Goal: Check status: Check status

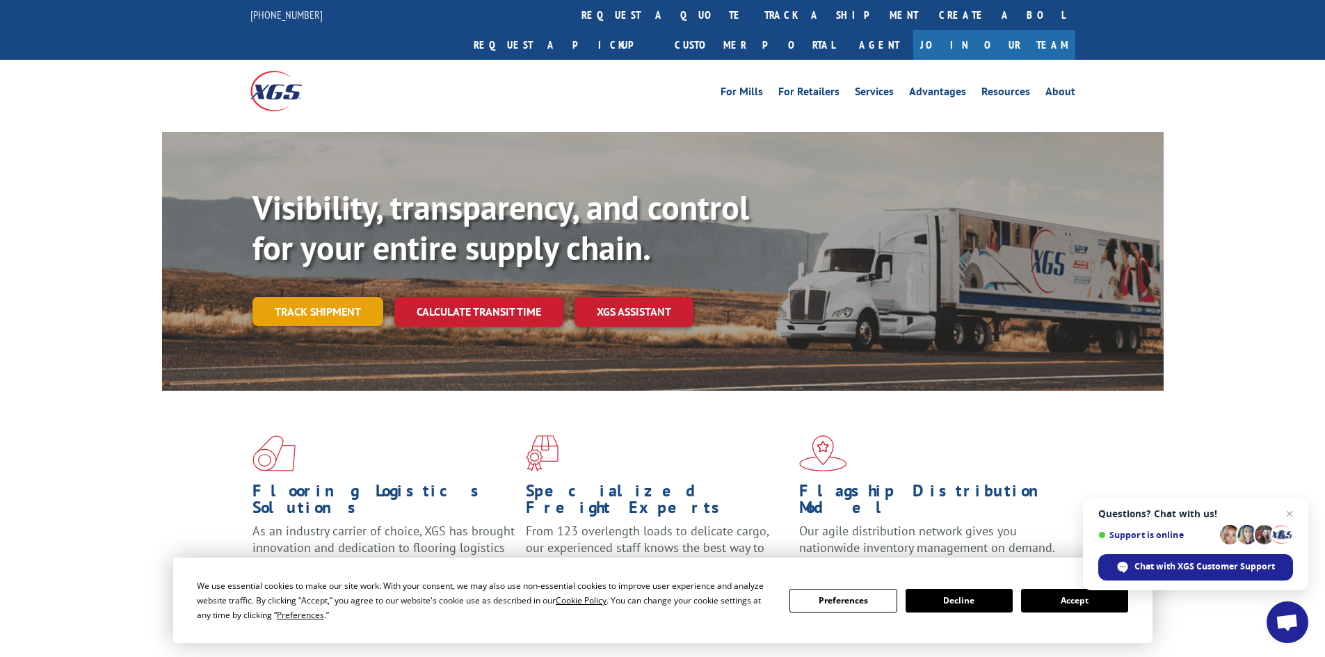
click at [313, 297] on link "Track shipment" at bounding box center [317, 311] width 131 height 29
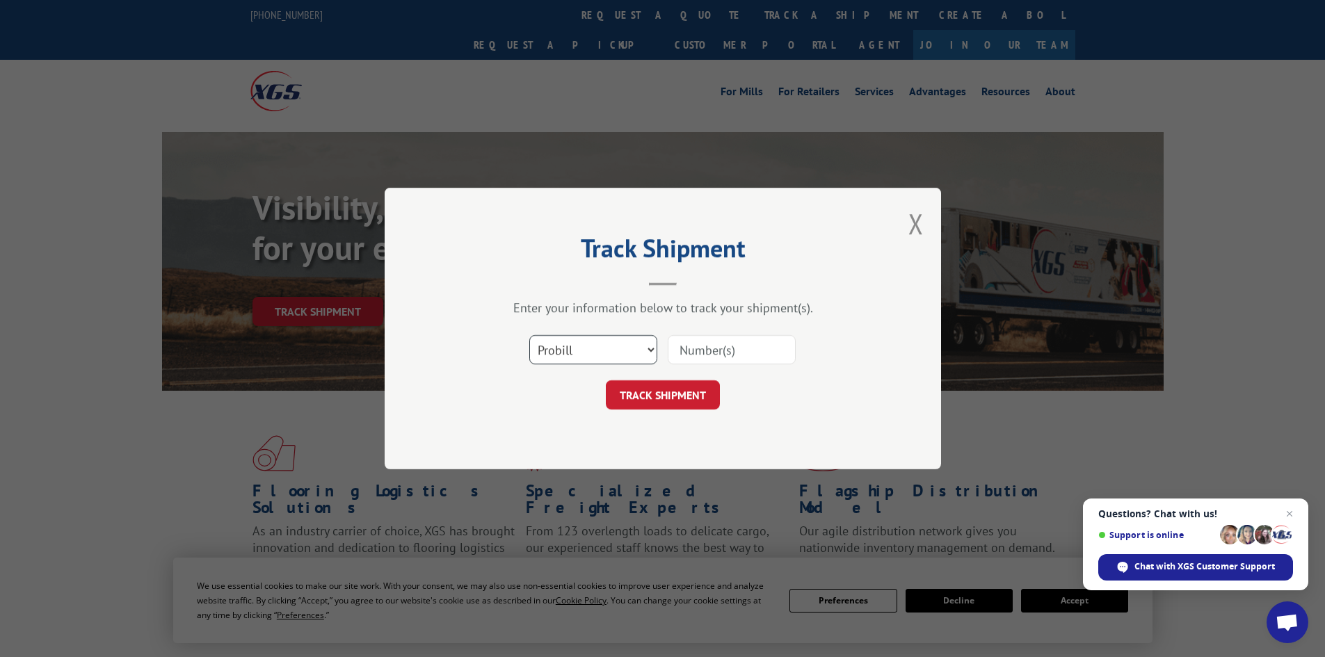
click at [553, 349] on select "Select category... Probill BOL PO" at bounding box center [593, 349] width 128 height 29
select select "bol"
click at [529, 335] on select "Select category... Probill BOL PO" at bounding box center [593, 349] width 128 height 29
paste input "441115"
type input "441115"
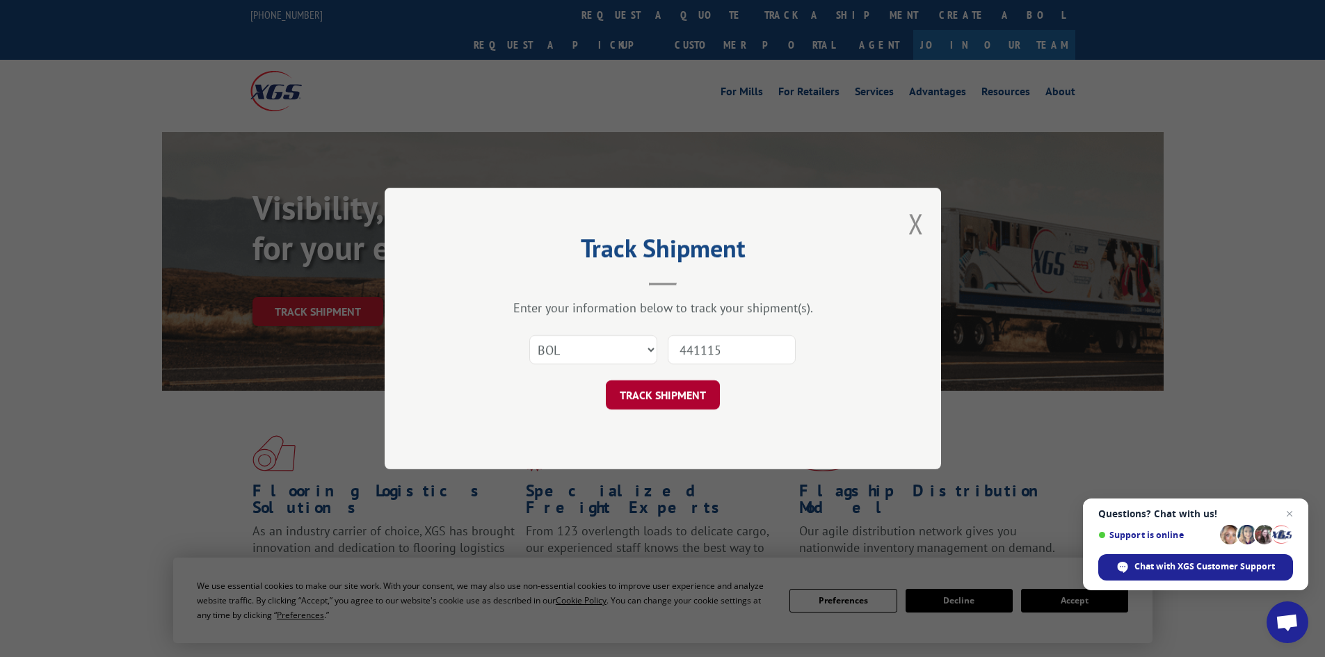
click at [636, 394] on button "TRACK SHIPMENT" at bounding box center [663, 394] width 114 height 29
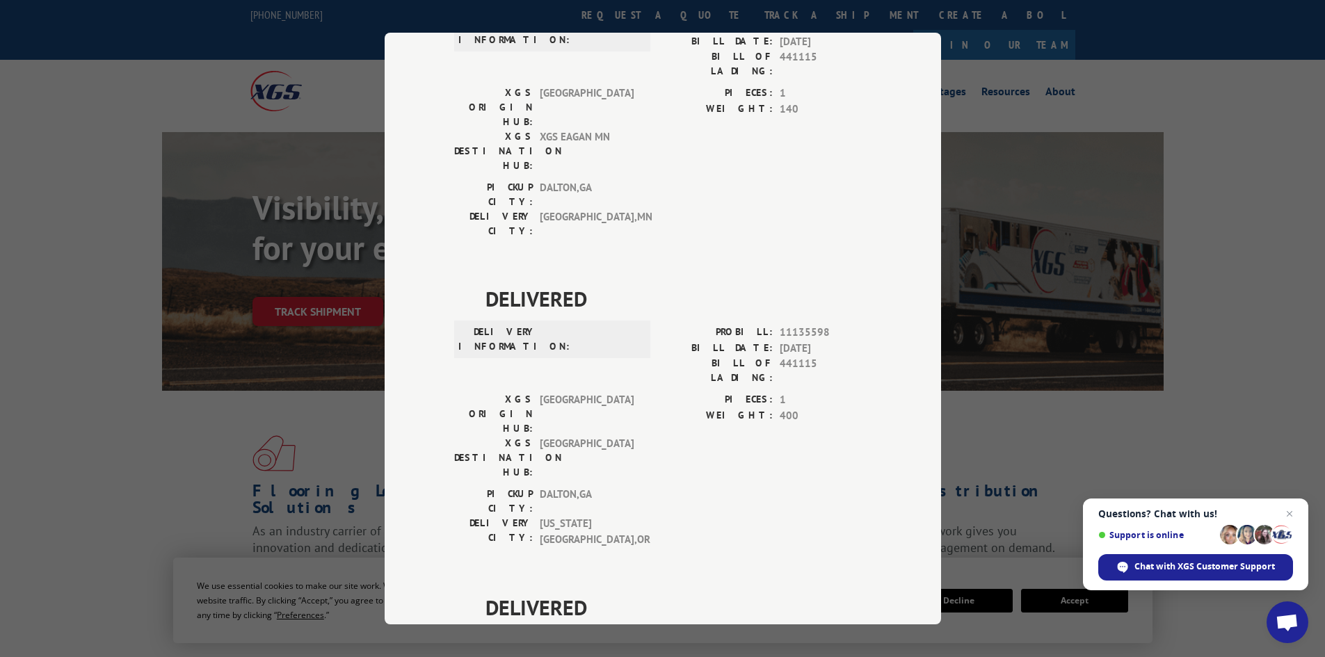
scroll to position [626, 0]
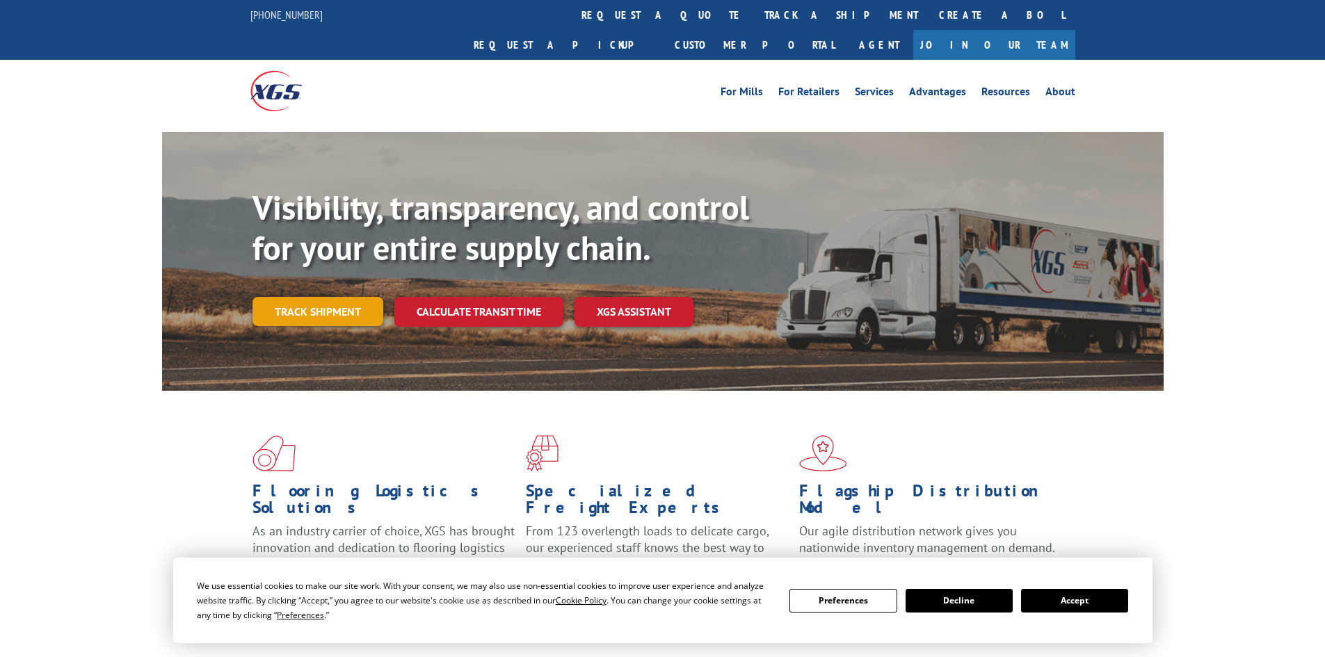
click at [302, 297] on link "Track shipment" at bounding box center [317, 311] width 131 height 29
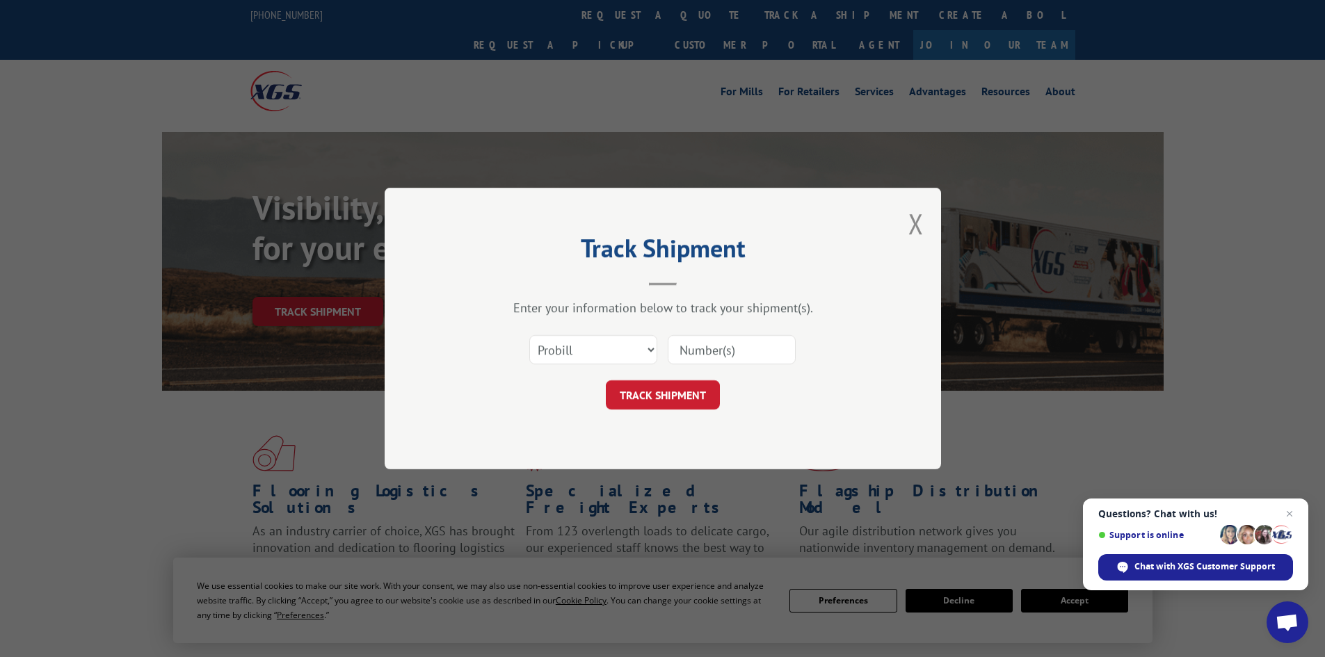
paste input "17095601"
type input "17095601"
click at [635, 411] on div "Track Shipment Enter your information below to track your shipment(s). Select c…" at bounding box center [662, 329] width 556 height 282
click at [637, 404] on button "TRACK SHIPMENT" at bounding box center [663, 394] width 114 height 29
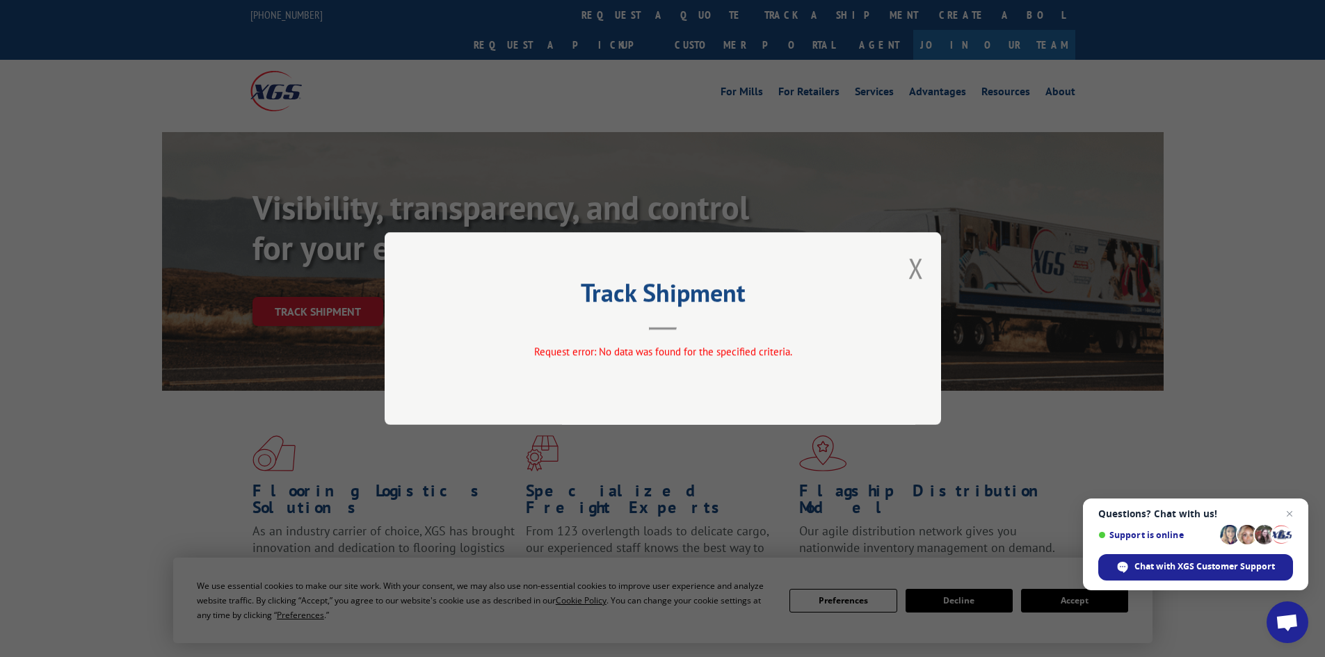
click at [901, 266] on div "Track Shipment Request error: No data was found for the specified criteria." at bounding box center [662, 328] width 556 height 193
click at [916, 266] on button "Close modal" at bounding box center [915, 268] width 15 height 37
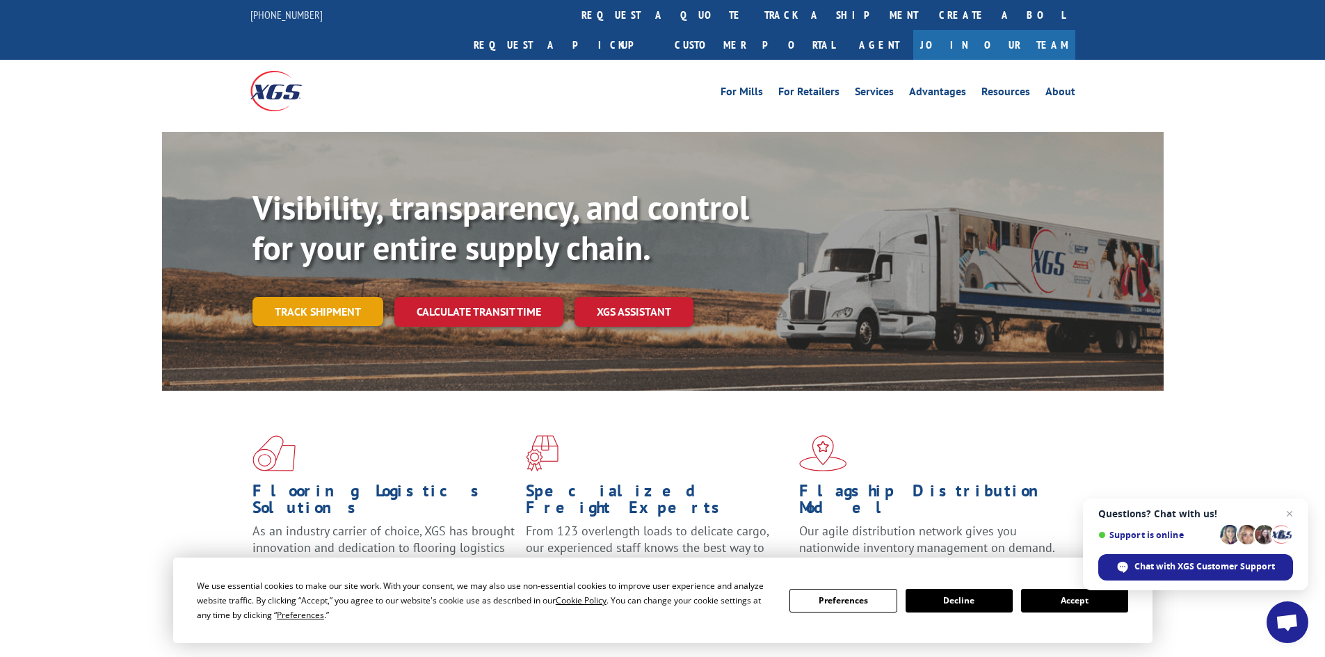
click at [313, 297] on link "Track shipment" at bounding box center [317, 311] width 131 height 29
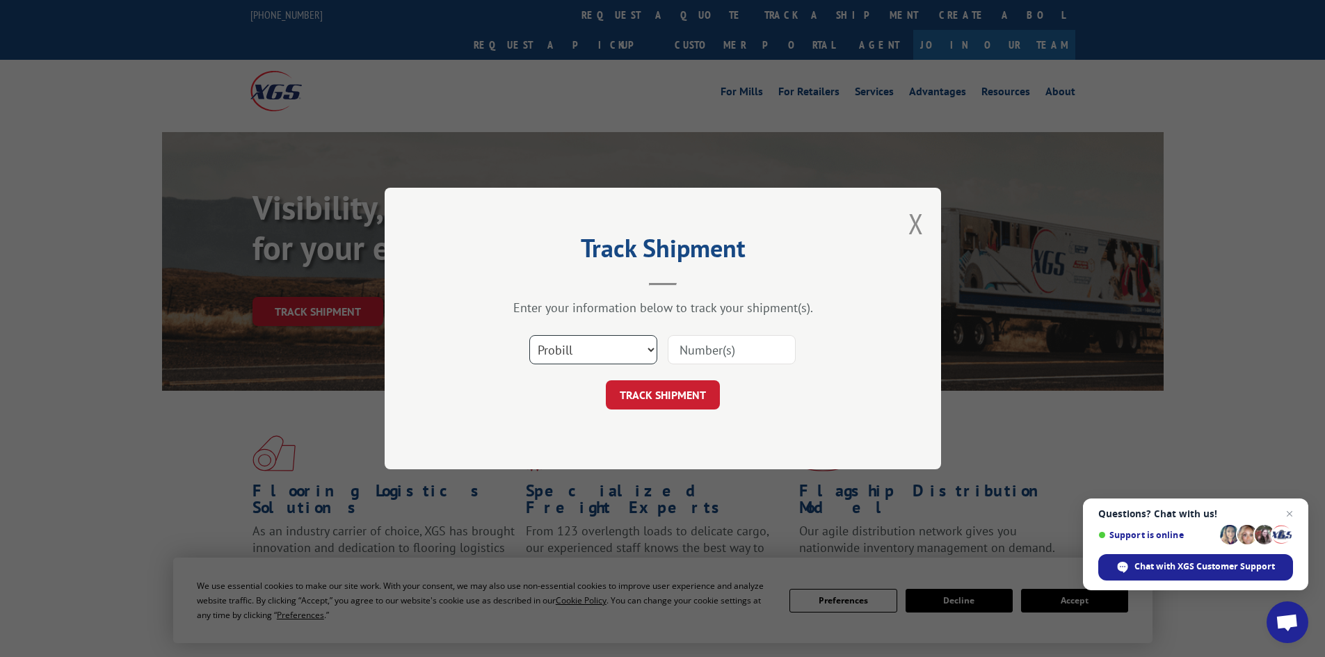
click at [582, 350] on select "Select category... Probill BOL PO" at bounding box center [593, 349] width 128 height 29
select select "bol"
click at [529, 335] on select "Select category... Probill BOL PO" at bounding box center [593, 349] width 128 height 29
paste input "17095601"
type input "17095601"
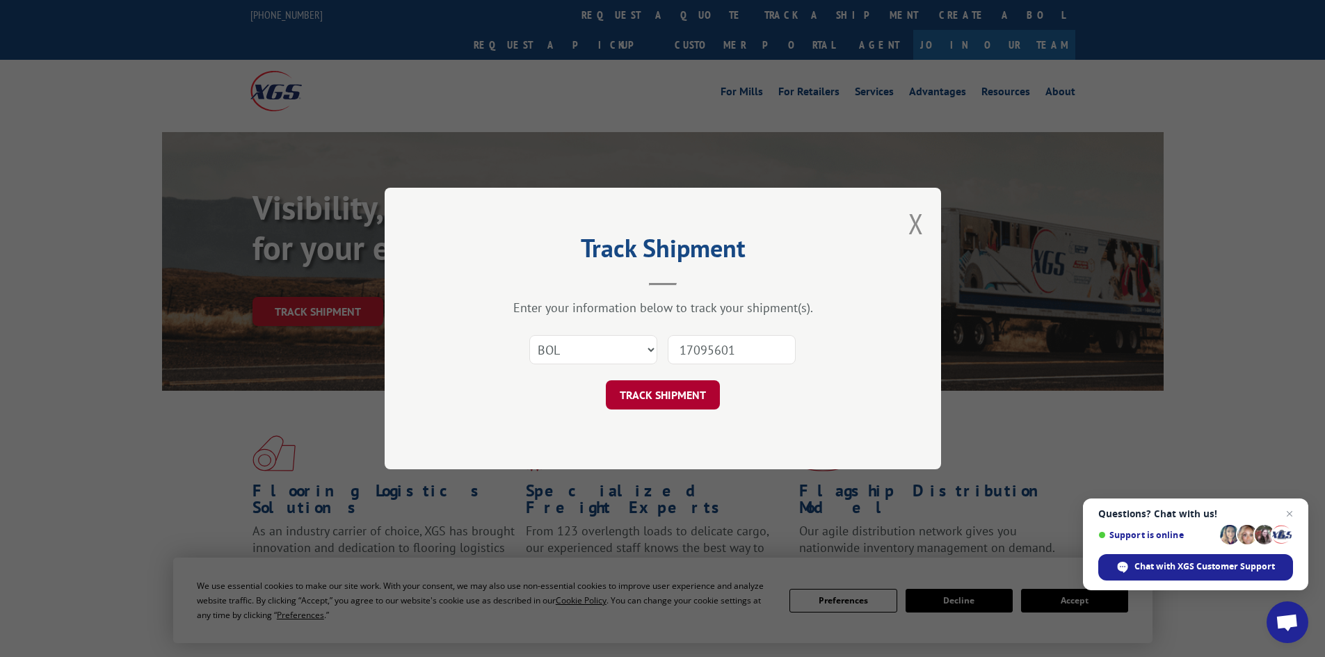
click at [662, 388] on button "TRACK SHIPMENT" at bounding box center [663, 394] width 114 height 29
